Goal: Task Accomplishment & Management: Manage account settings

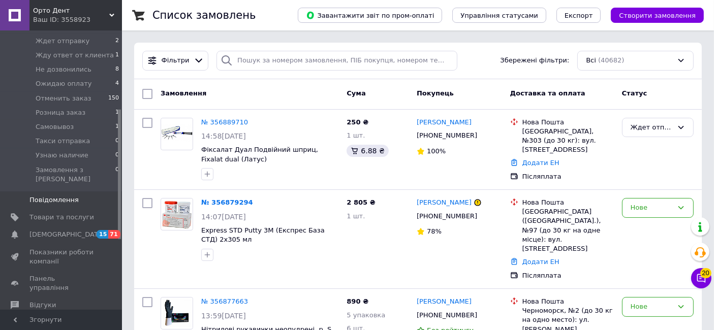
click at [56, 196] on span "Повідомлення" at bounding box center [53, 200] width 49 height 9
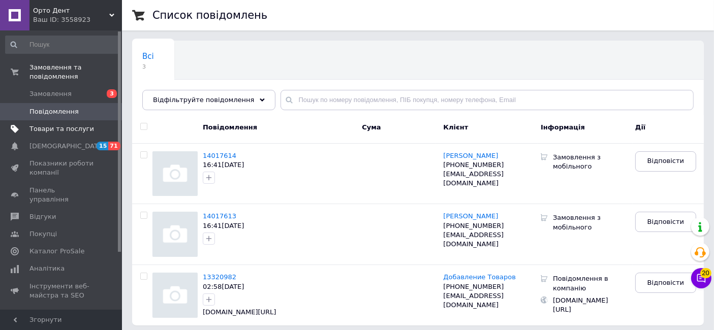
click at [57, 125] on span "Товари та послуги" at bounding box center [61, 129] width 65 height 9
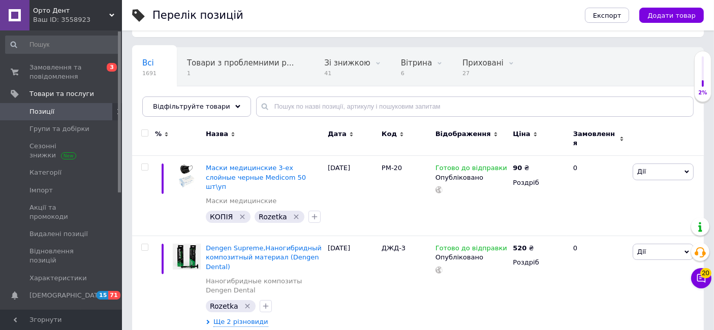
scroll to position [113, 0]
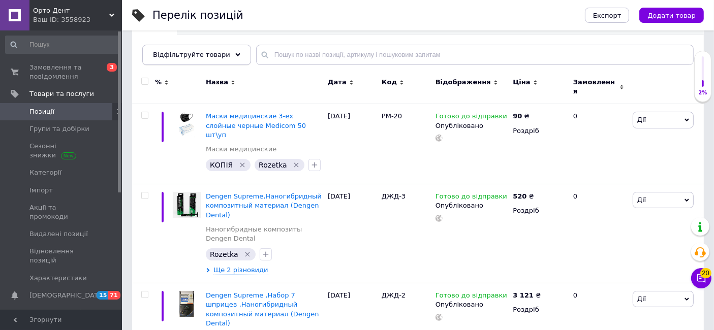
click at [209, 55] on span "Відфільтруйте товари" at bounding box center [191, 55] width 77 height 8
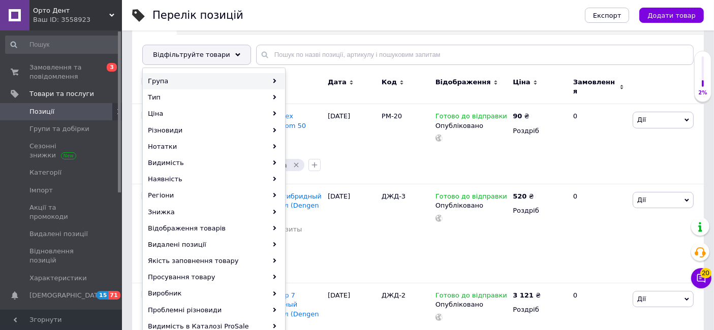
click at [205, 78] on div "Група" at bounding box center [213, 81] width 141 height 16
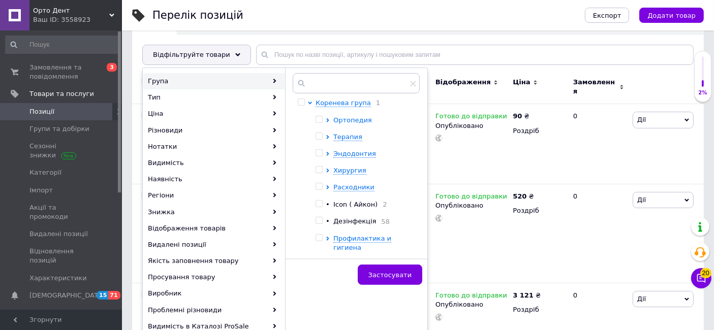
click at [347, 116] on span "Ортопедия" at bounding box center [352, 120] width 39 height 8
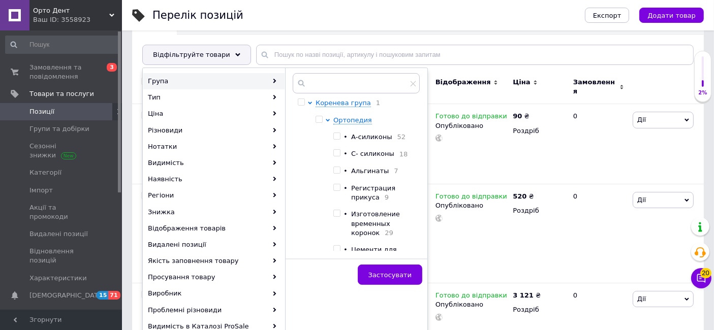
click at [333, 134] on input "checkbox" at bounding box center [336, 136] width 7 height 7
checkbox input "true"
click at [378, 271] on span "Застосувати" at bounding box center [390, 275] width 43 height 8
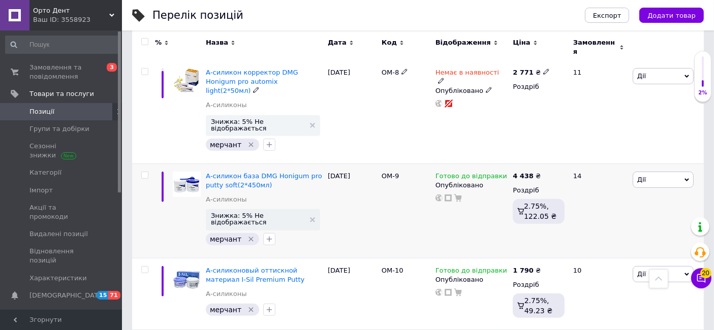
scroll to position [451, 0]
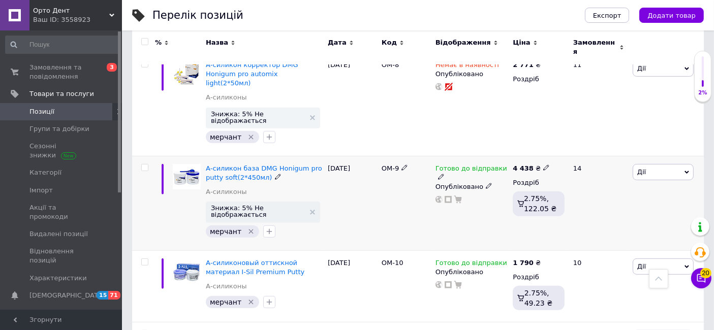
click at [682, 164] on span "Дії" at bounding box center [663, 172] width 61 height 16
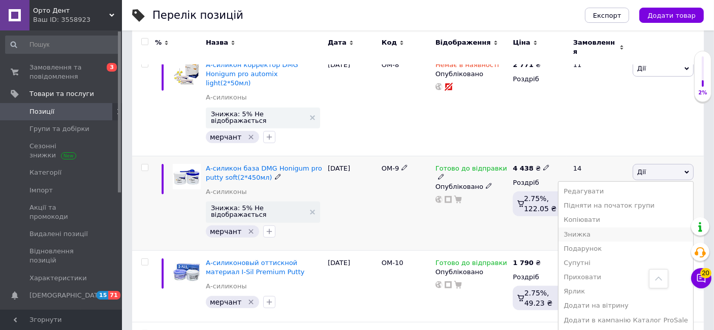
click at [600, 228] on li "Знижка" at bounding box center [626, 235] width 135 height 14
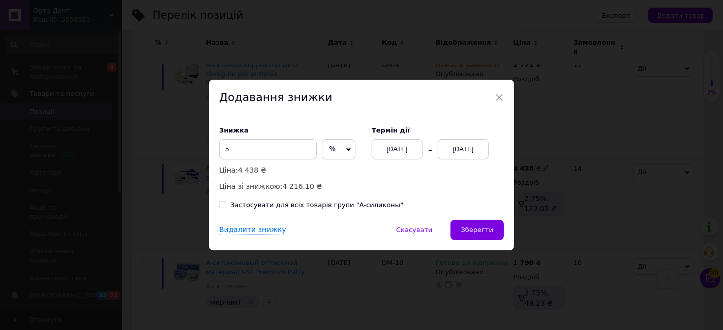
click at [462, 154] on div "[DATE]" at bounding box center [463, 149] width 51 height 20
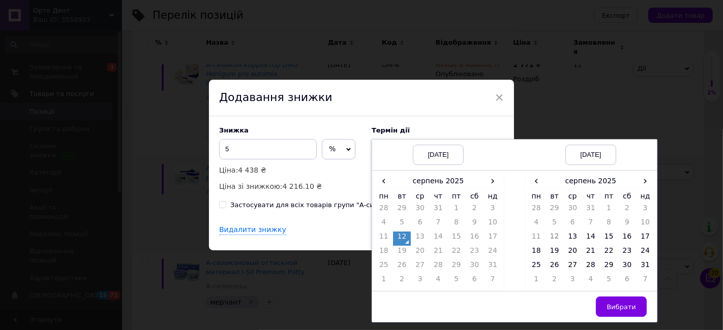
click at [405, 241] on td "12" at bounding box center [402, 239] width 18 height 14
click at [641, 180] on span "›" at bounding box center [645, 181] width 18 height 15
click at [589, 265] on td "25" at bounding box center [590, 267] width 18 height 14
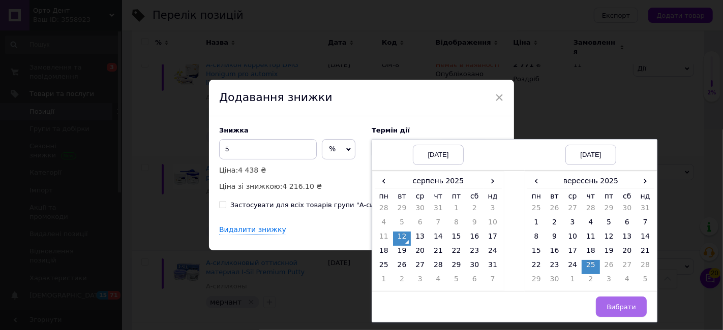
click at [617, 304] on span "Вибрати" at bounding box center [620, 307] width 29 height 8
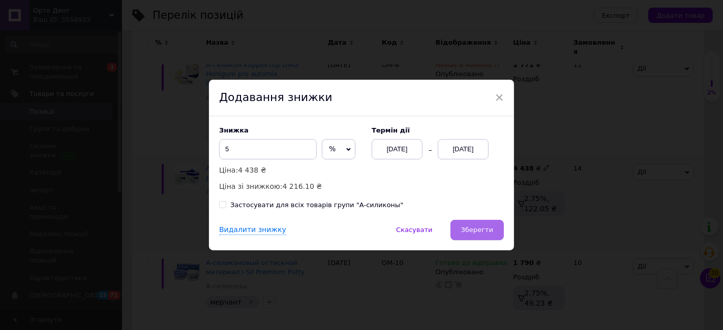
click at [469, 231] on span "Зберегти" at bounding box center [477, 230] width 32 height 8
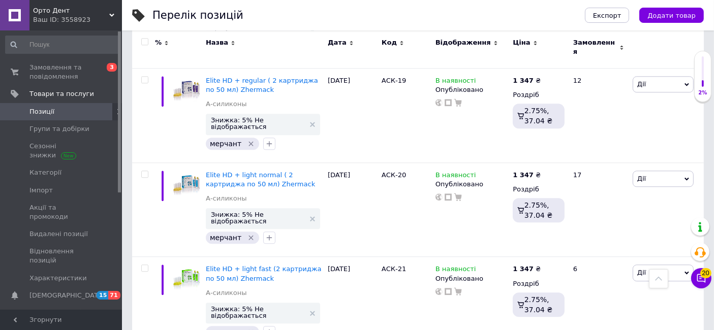
scroll to position [2644, 0]
